Goal: Check status: Check status

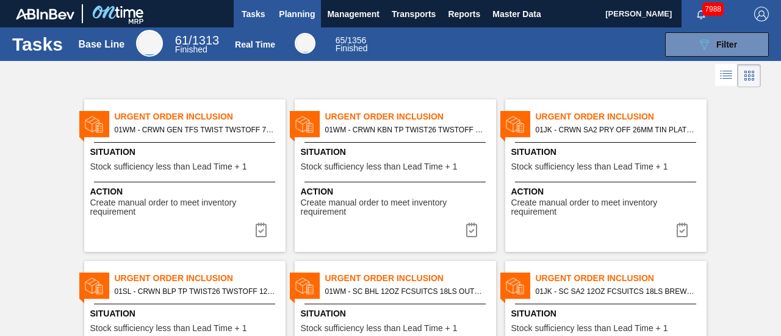
click at [306, 12] on span "Planning" at bounding box center [297, 14] width 36 height 15
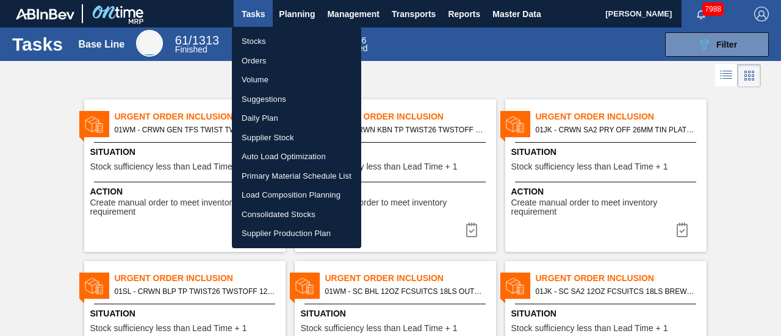
click at [262, 38] on li "Stocks" at bounding box center [296, 42] width 129 height 20
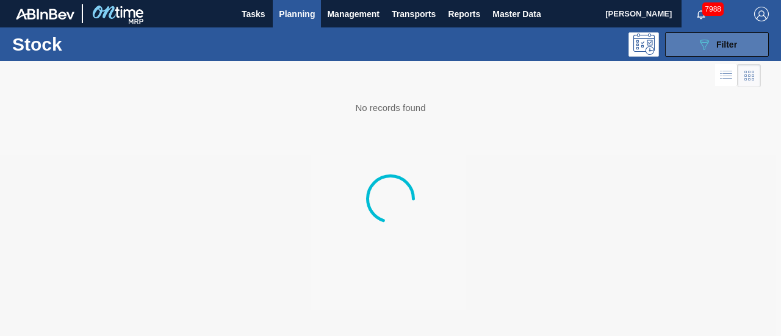
click at [720, 40] on span "Filter" at bounding box center [727, 45] width 21 height 10
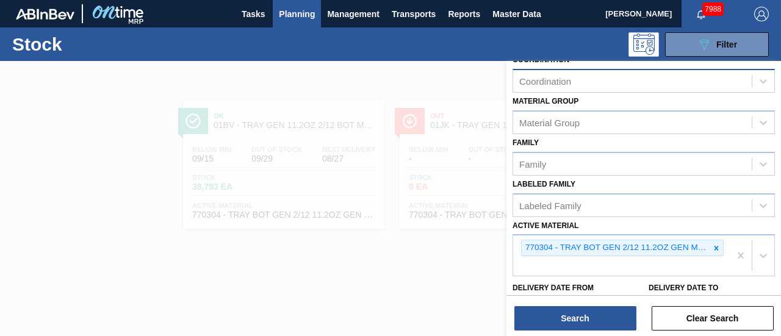
scroll to position [140, 0]
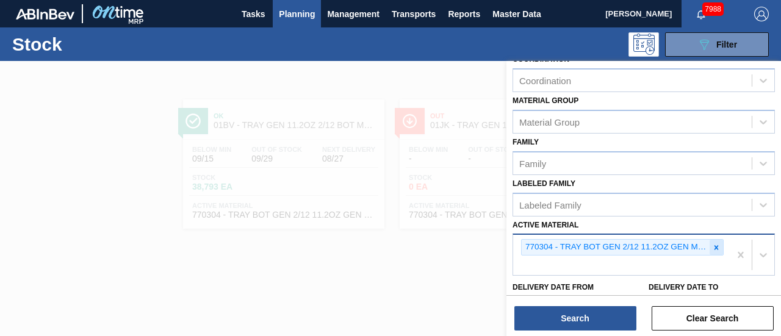
click at [722, 244] on div at bounding box center [716, 247] width 13 height 15
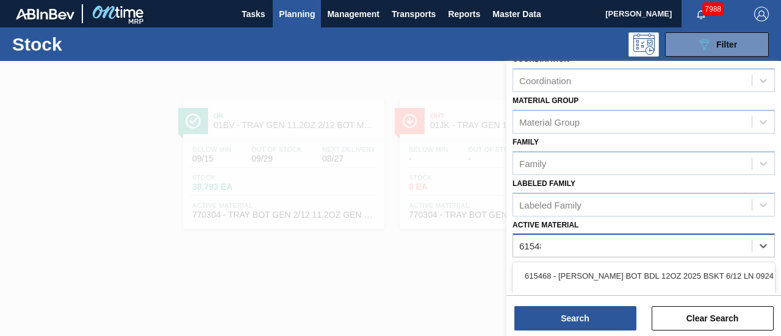
type Material "615488"
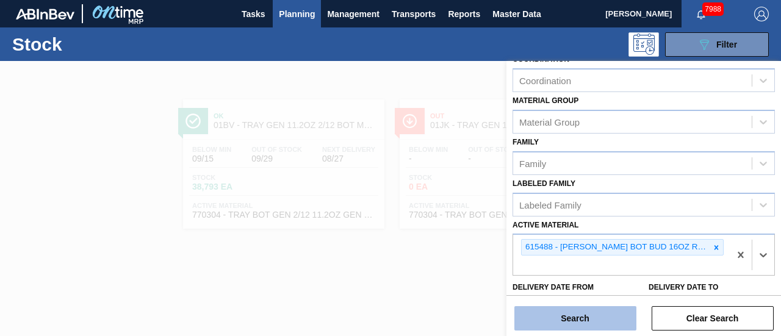
click at [592, 316] on button "Search" at bounding box center [576, 318] width 122 height 24
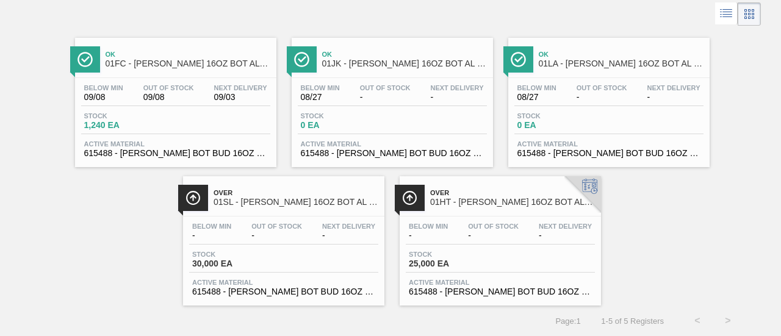
scroll to position [62, 0]
click at [244, 239] on div "Below Min - Out Of Stock - Next Delivery -" at bounding box center [283, 234] width 189 height 22
